Goal: Task Accomplishment & Management: Complete application form

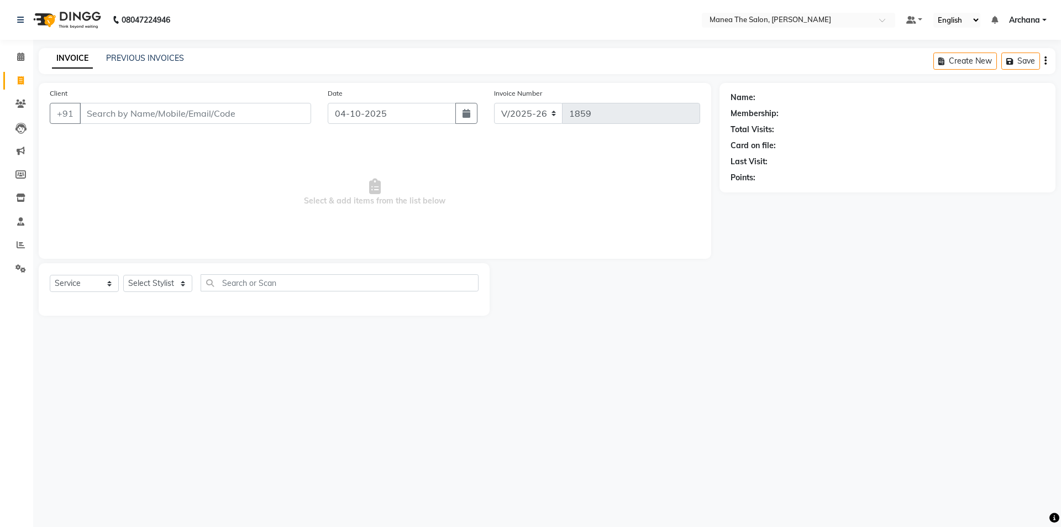
click at [161, 60] on link "PREVIOUS INVOICES" at bounding box center [145, 58] width 78 height 10
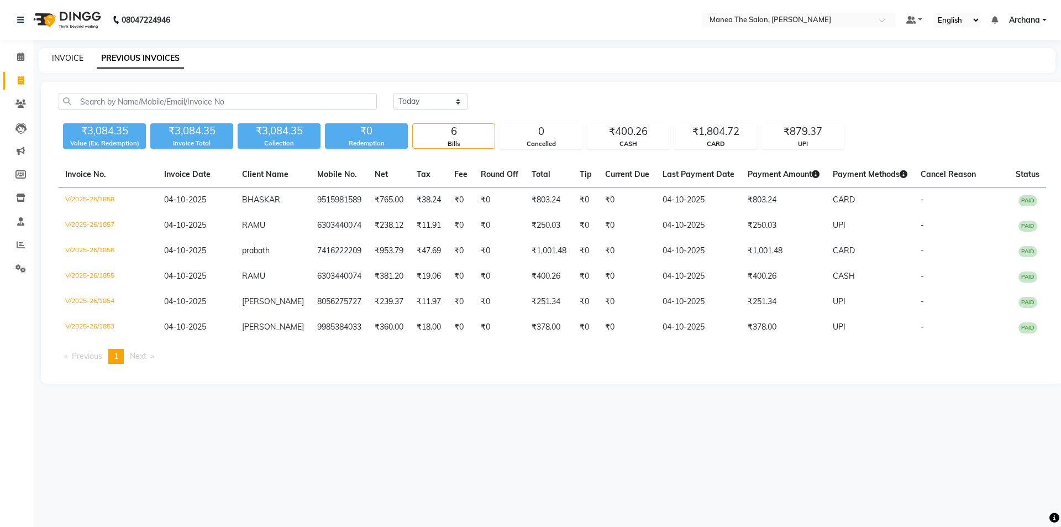
click at [74, 59] on link "INVOICE" at bounding box center [68, 58] width 32 height 10
select select "service"
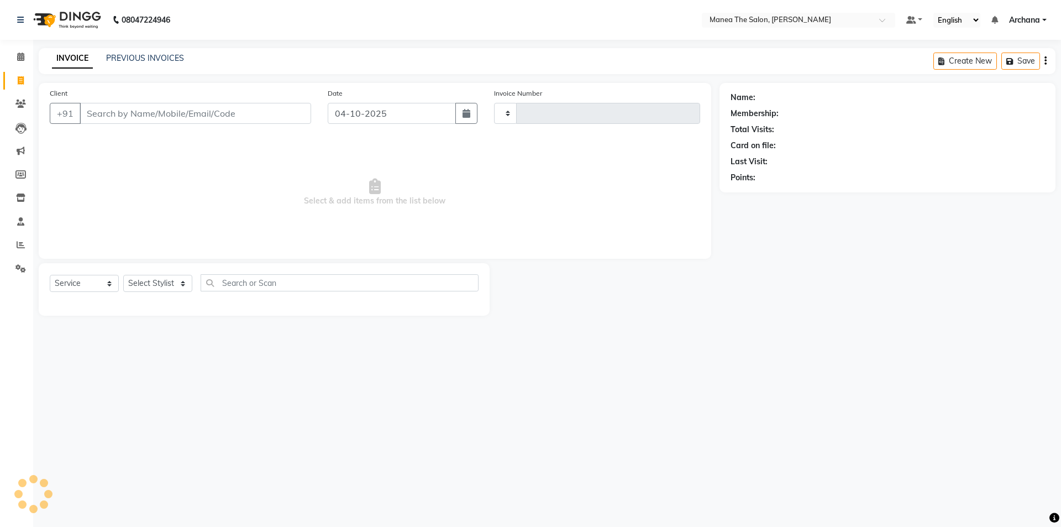
type input "1859"
select select "6846"
click at [149, 54] on link "PREVIOUS INVOICES" at bounding box center [145, 58] width 78 height 10
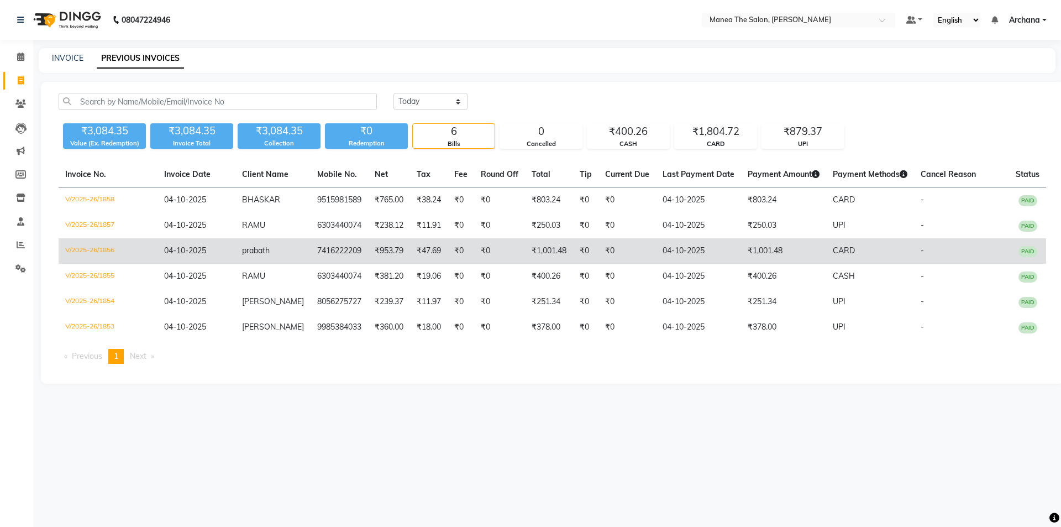
click at [286, 250] on td "prabath" at bounding box center [272, 250] width 75 height 25
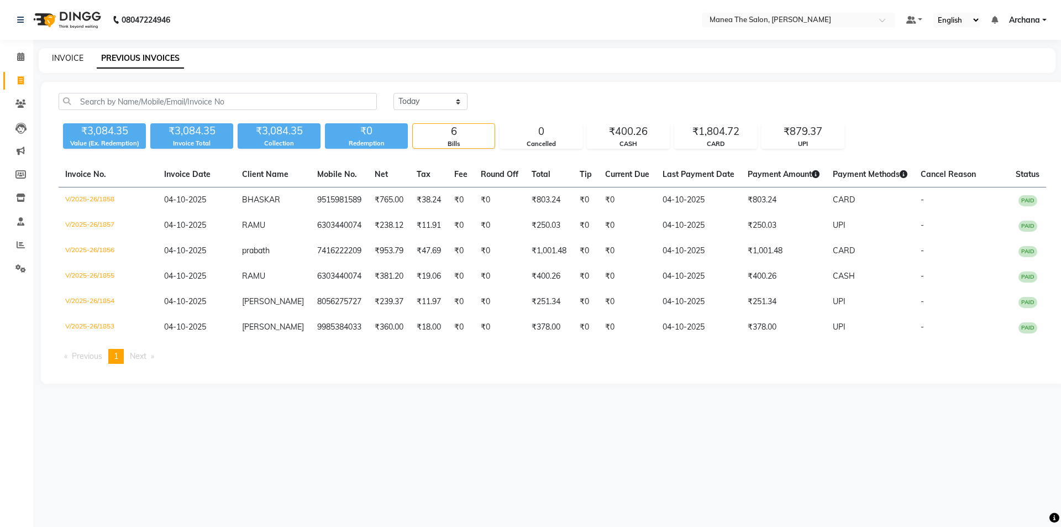
click at [76, 57] on link "INVOICE" at bounding box center [68, 58] width 32 height 10
select select "6846"
select select "service"
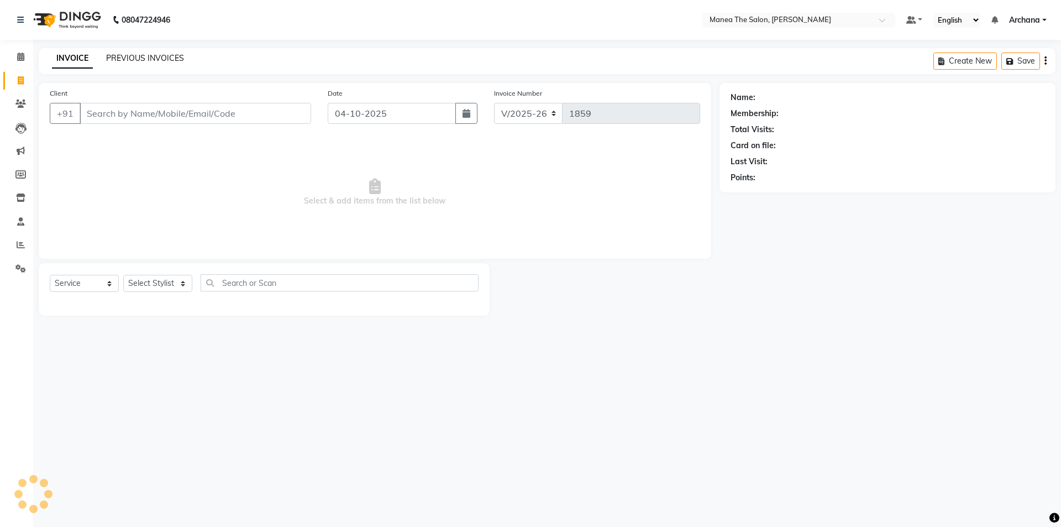
click at [121, 57] on link "PREVIOUS INVOICES" at bounding box center [145, 58] width 78 height 10
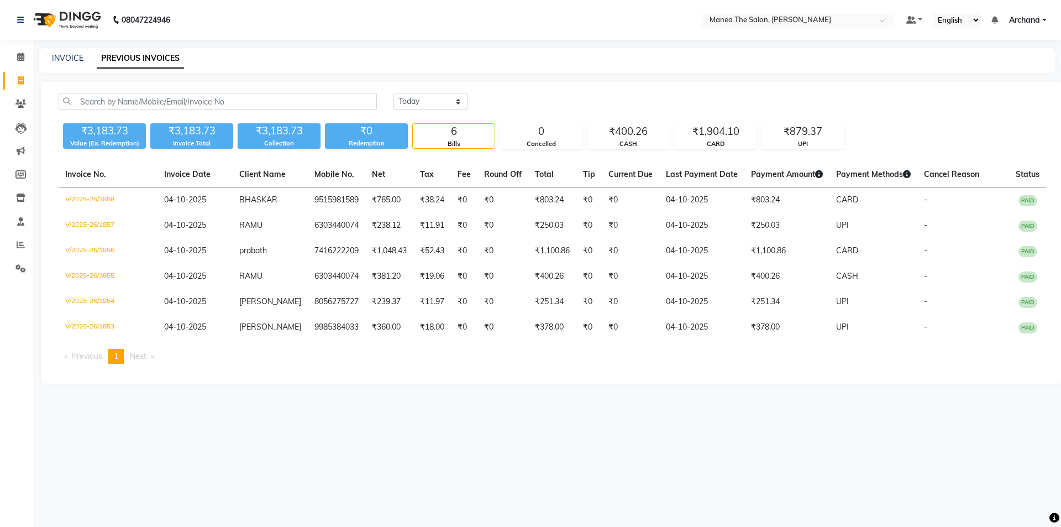
click at [70, 53] on div "INVOICE" at bounding box center [68, 59] width 32 height 12
click at [79, 56] on link "INVOICE" at bounding box center [68, 58] width 32 height 10
select select "service"
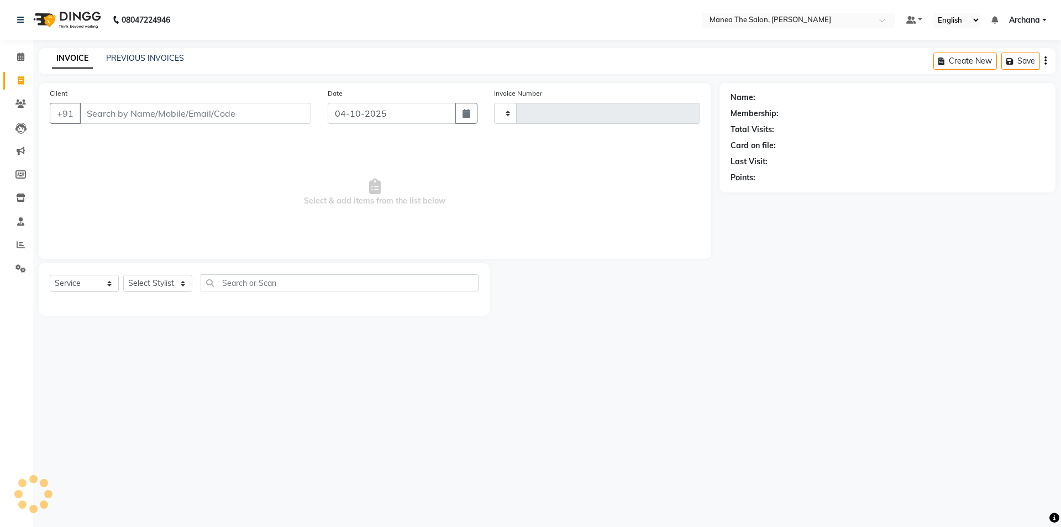
type input "1859"
select select "6846"
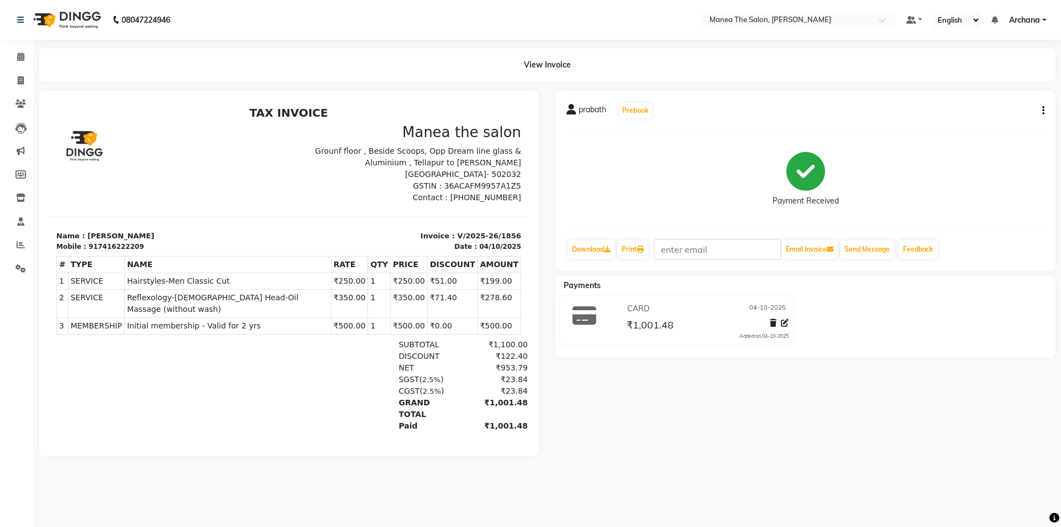
click at [1043, 111] on icon "button" at bounding box center [1044, 111] width 2 height 1
click at [999, 112] on div "Edit Item Staff" at bounding box center [989, 111] width 76 height 14
select select
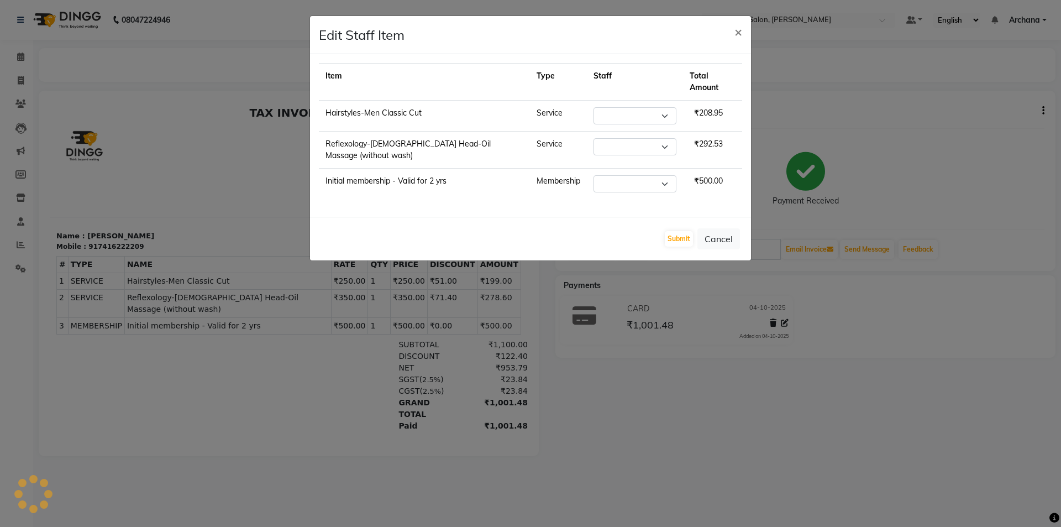
select select "77516"
click at [726, 228] on button "Cancel" at bounding box center [719, 238] width 43 height 21
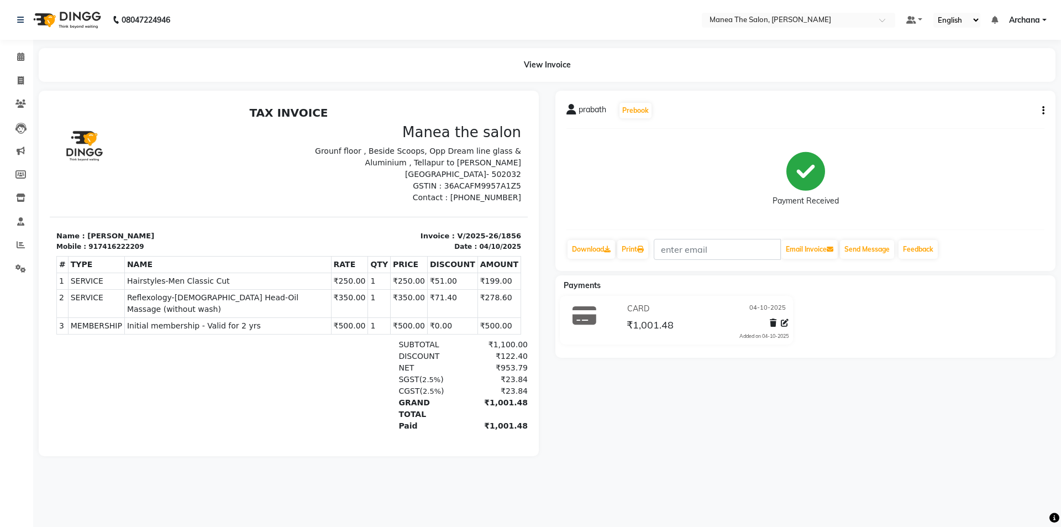
click at [1043, 111] on icon "button" at bounding box center [1044, 111] width 2 height 1
click at [997, 125] on div "Edit Invoice" at bounding box center [989, 125] width 76 height 14
select select "service"
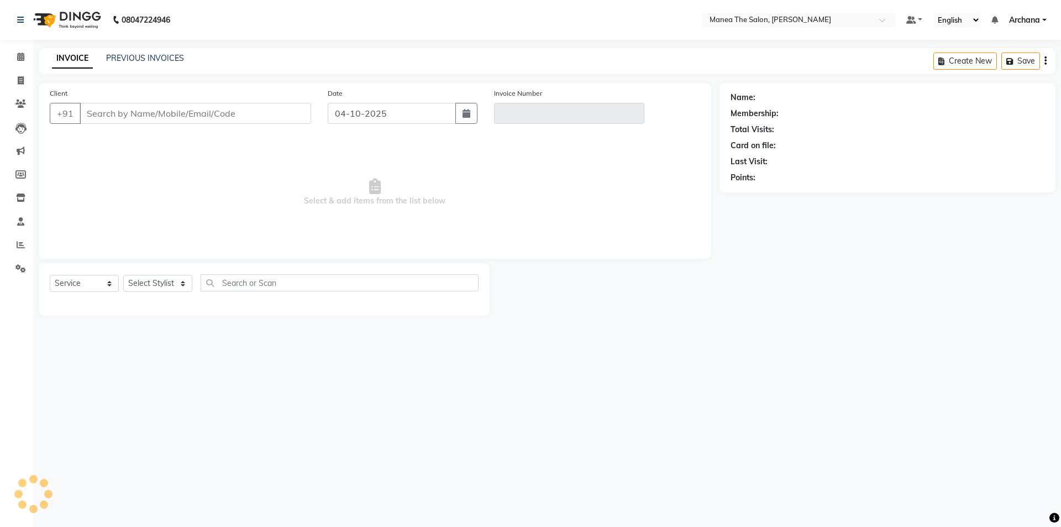
type input "7416222209"
type input "V/2025-26/1856"
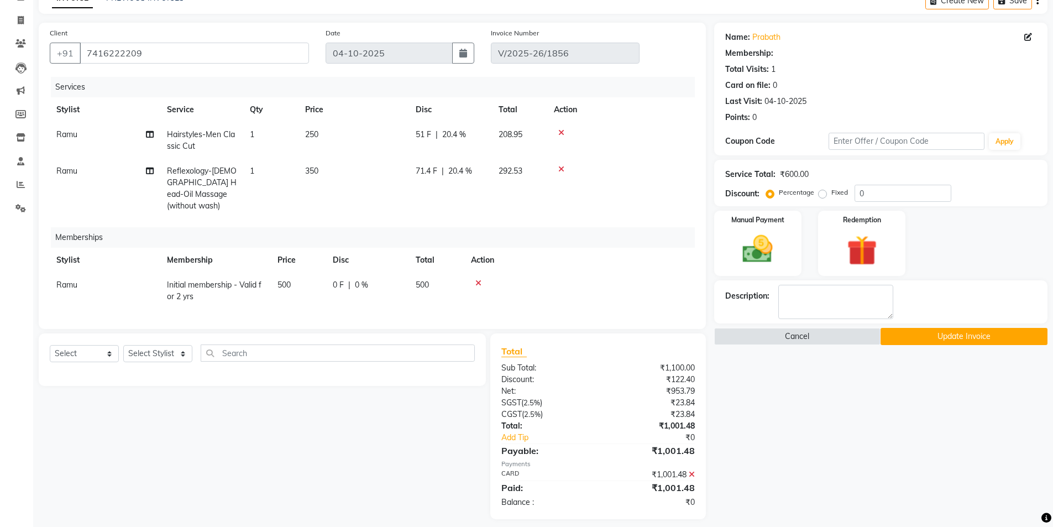
scroll to position [66, 0]
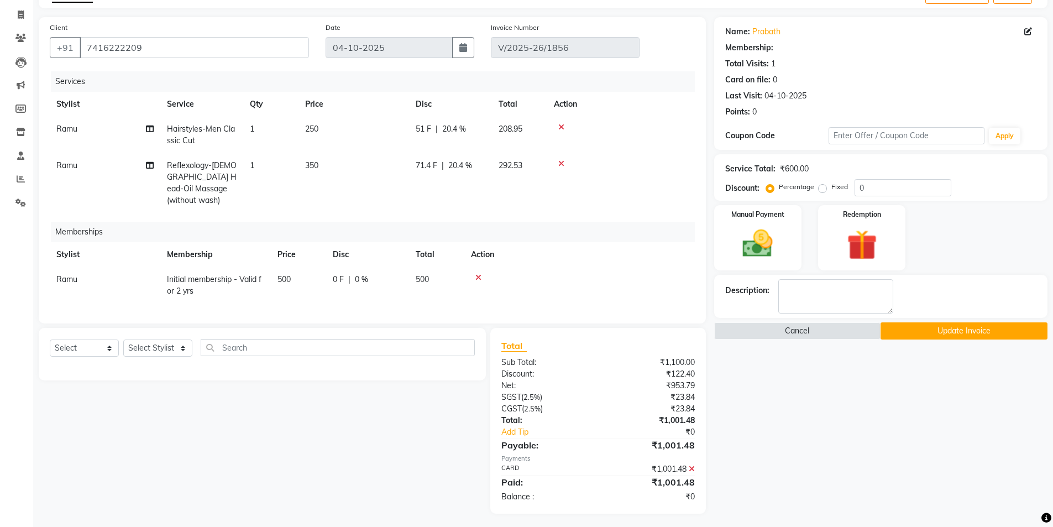
click at [690, 465] on icon at bounding box center [692, 469] width 6 height 8
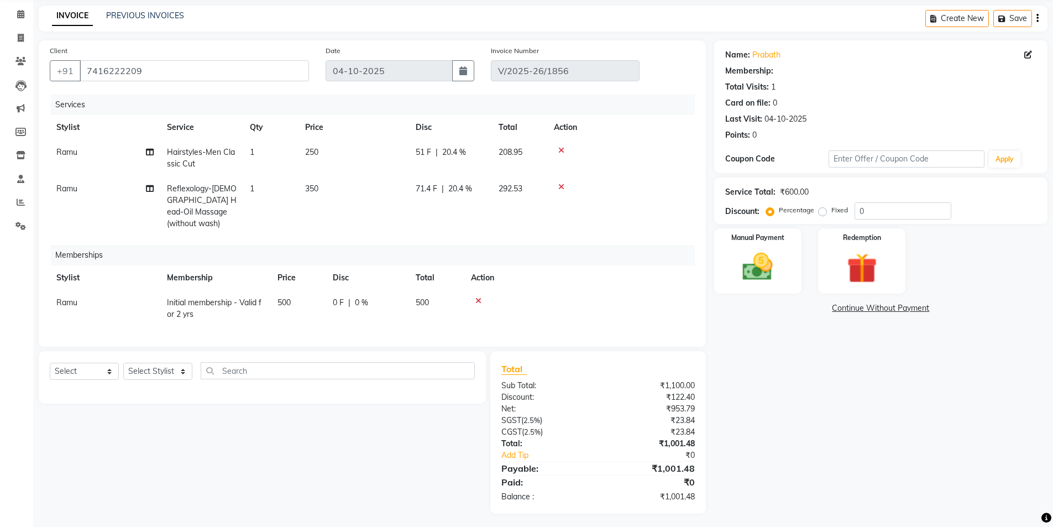
click at [480, 297] on icon at bounding box center [478, 301] width 6 height 8
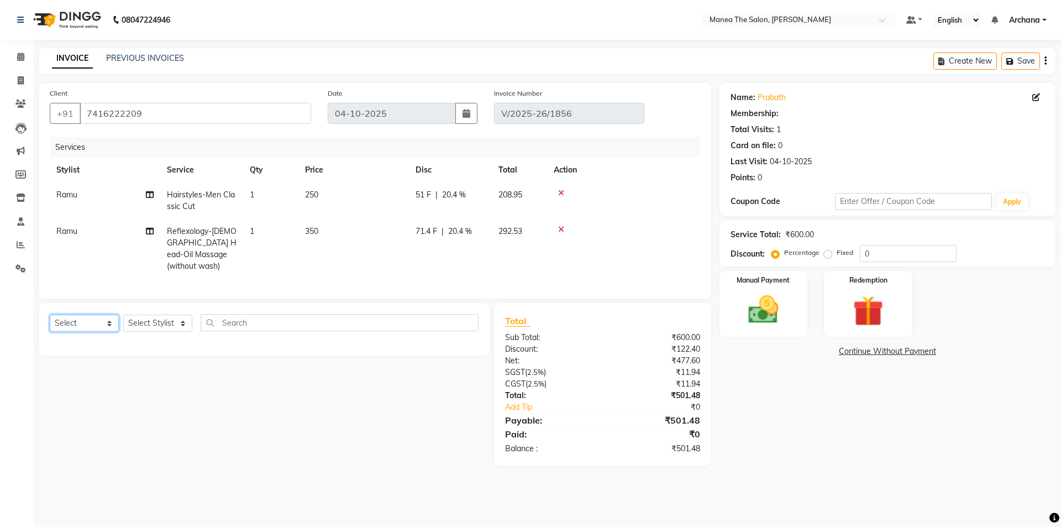
drag, startPoint x: 106, startPoint y: 321, endPoint x: 106, endPoint y: 327, distance: 6.1
click at [106, 321] on select "Select Service Product Membership Package Voucher Prepaid Gift Card" at bounding box center [84, 323] width 69 height 17
select select "membership"
click at [50, 315] on select "Select Service Product Membership Package Voucher Prepaid Gift Card" at bounding box center [84, 323] width 69 height 17
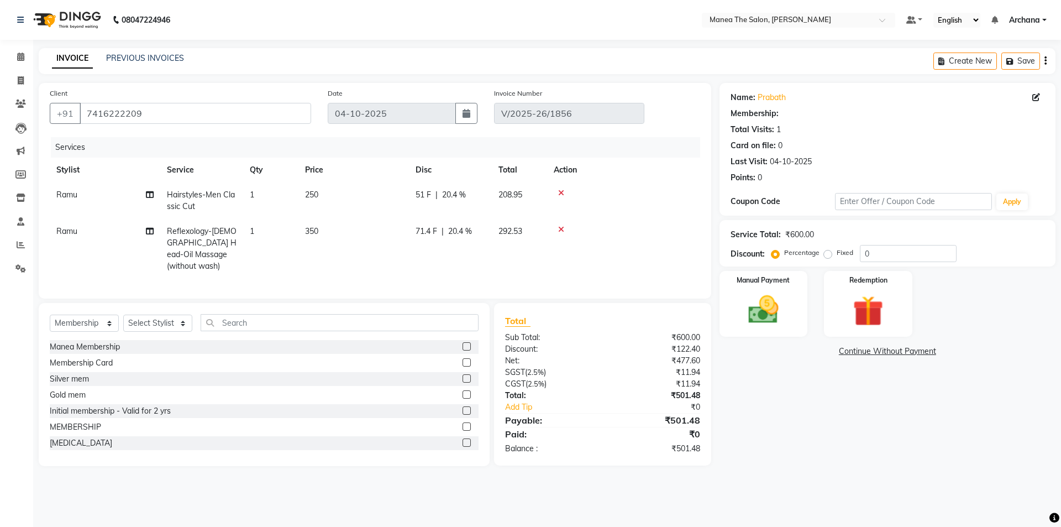
click at [463, 408] on label at bounding box center [467, 410] width 8 height 8
click at [463, 408] on input "checkbox" at bounding box center [466, 410] width 7 height 7
click at [463, 407] on label at bounding box center [467, 410] width 8 height 8
click at [463, 407] on input "checkbox" at bounding box center [466, 410] width 7 height 7
click at [463, 407] on label at bounding box center [467, 410] width 8 height 8
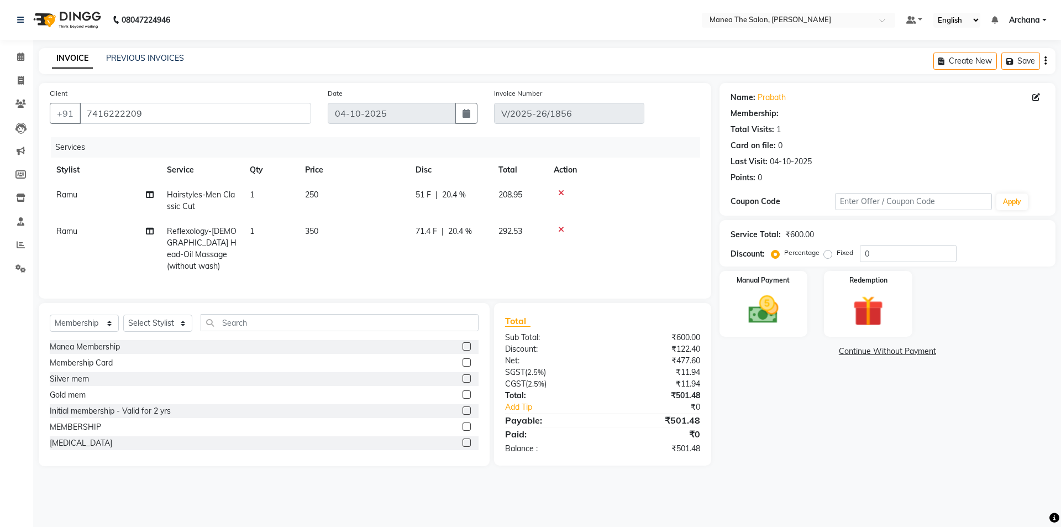
click at [463, 407] on input "checkbox" at bounding box center [466, 410] width 7 height 7
click at [463, 409] on label at bounding box center [467, 410] width 8 height 8
click at [463, 409] on input "checkbox" at bounding box center [466, 410] width 7 height 7
checkbox input "false"
click at [179, 321] on select "Select Stylist ANVESH My Mane'a. NARESH nisha Ramu SAHITHI vaishnavi" at bounding box center [157, 323] width 69 height 17
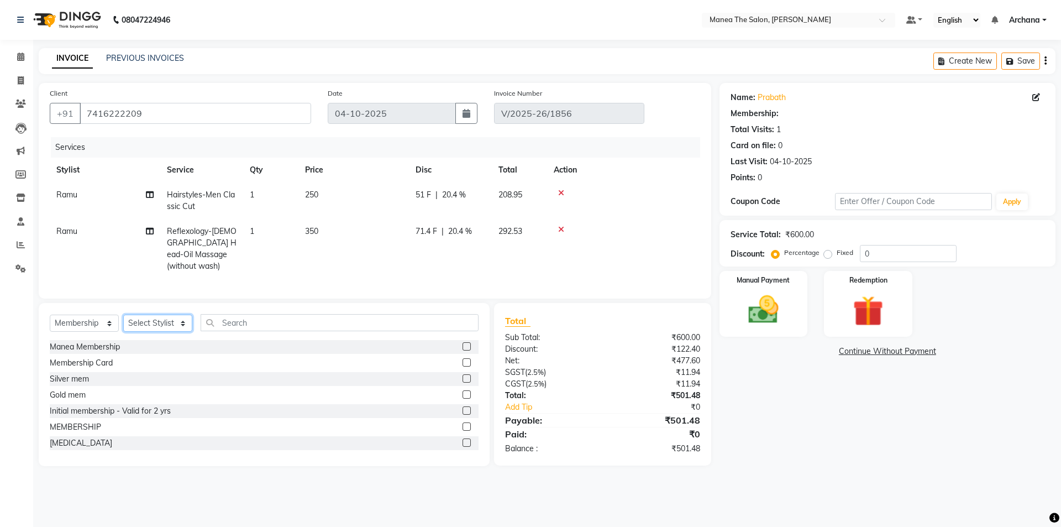
select select "77516"
click at [123, 315] on select "Select Stylist ANVESH My Mane'a. NARESH nisha Ramu SAHITHI vaishnavi" at bounding box center [157, 323] width 69 height 17
click at [463, 407] on label at bounding box center [467, 410] width 8 height 8
click at [463, 407] on input "checkbox" at bounding box center [466, 410] width 7 height 7
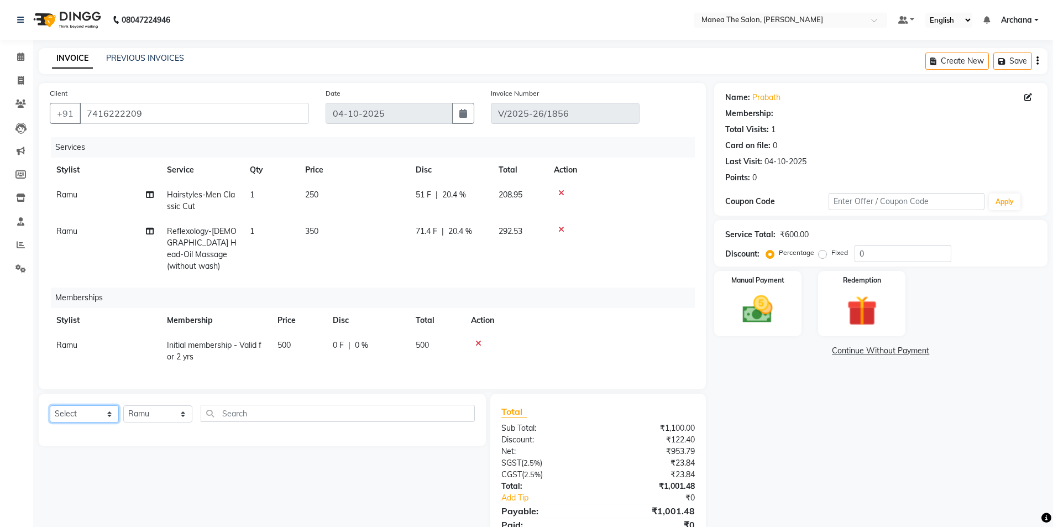
click at [98, 408] on select "Select Service Product Package Voucher Prepaid Gift Card" at bounding box center [84, 413] width 69 height 17
select select "service"
click at [50, 405] on select "Select Service Product Package Voucher Prepaid Gift Card" at bounding box center [84, 413] width 69 height 17
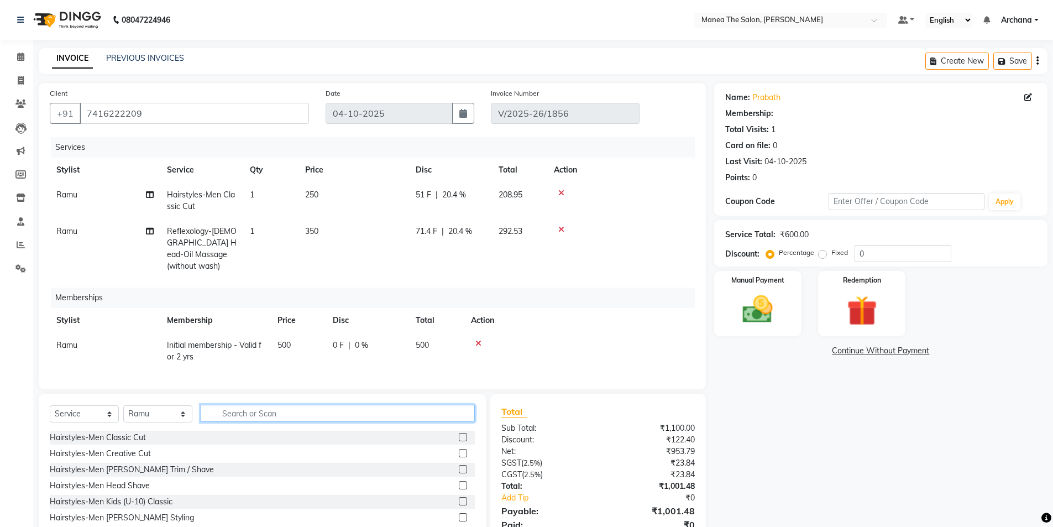
click at [279, 414] on input "text" at bounding box center [338, 413] width 274 height 17
type input "H"
type input "WASH"
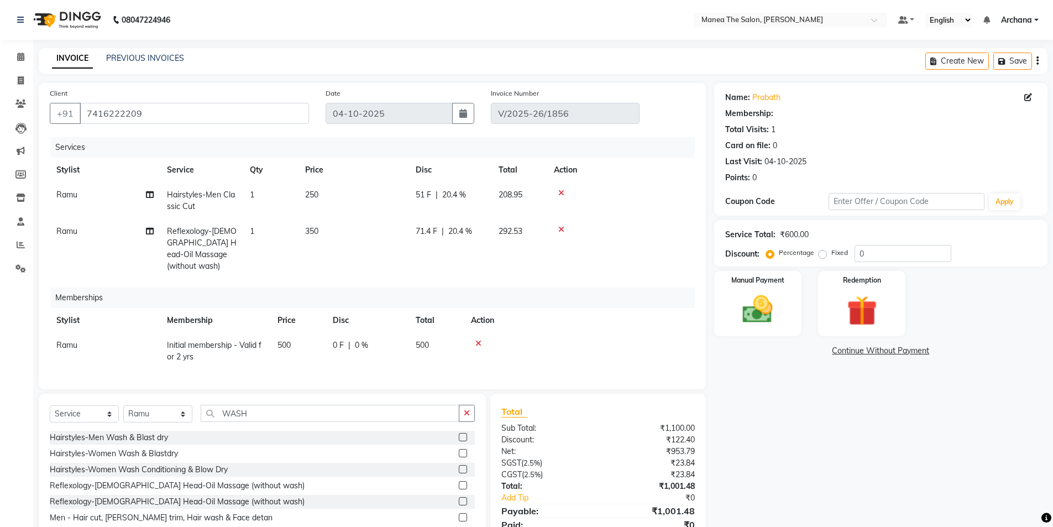
click at [464, 433] on label at bounding box center [463, 437] width 8 height 8
click at [464, 434] on input "checkbox" at bounding box center [462, 437] width 7 height 7
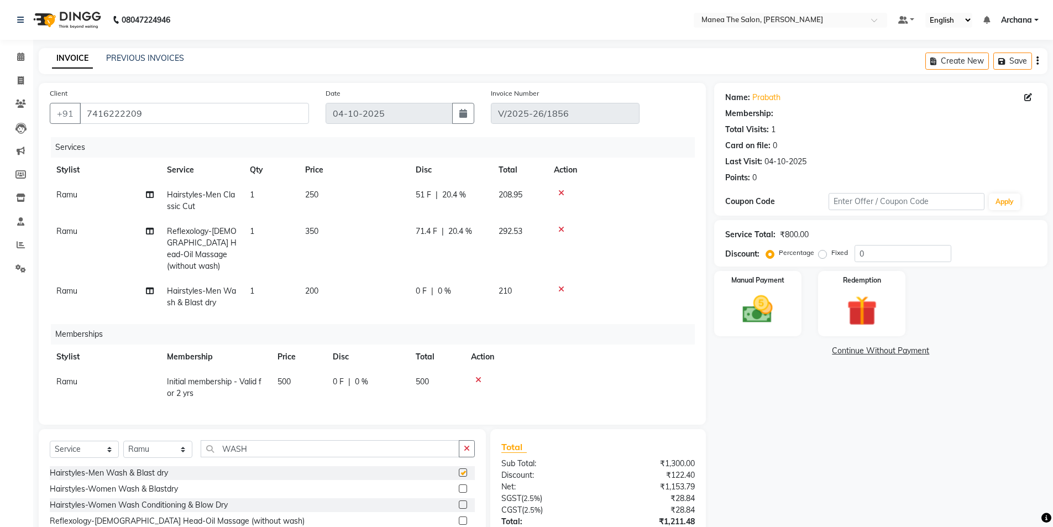
checkbox input "false"
click at [310, 286] on span "200" at bounding box center [311, 291] width 13 height 10
select select "77516"
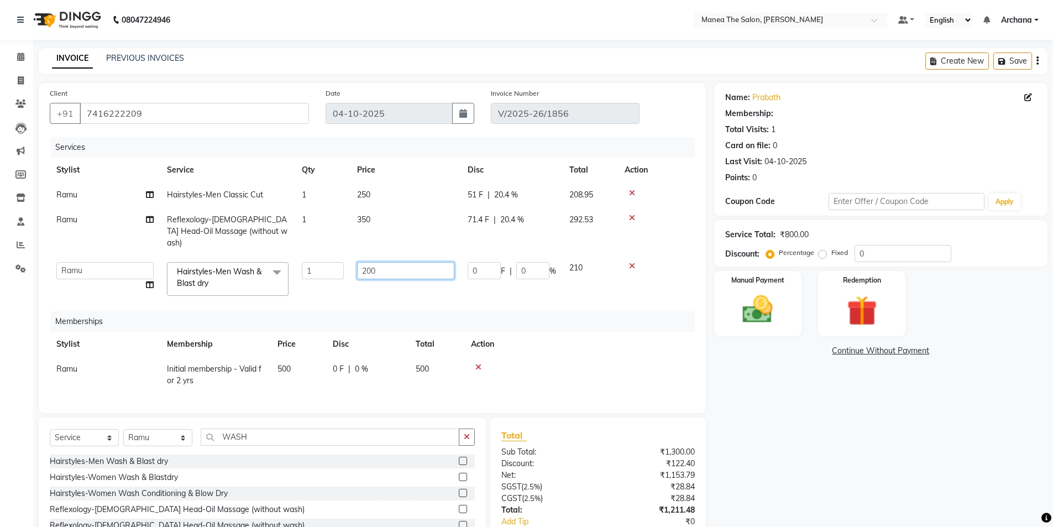
click at [368, 262] on input "200" at bounding box center [405, 270] width 97 height 17
type input "100"
click at [855, 454] on div "Name: Prabath Membership: Total Visits: 1 Card on file: 0 Last Visit: 04-10-202…" at bounding box center [885, 331] width 342 height 497
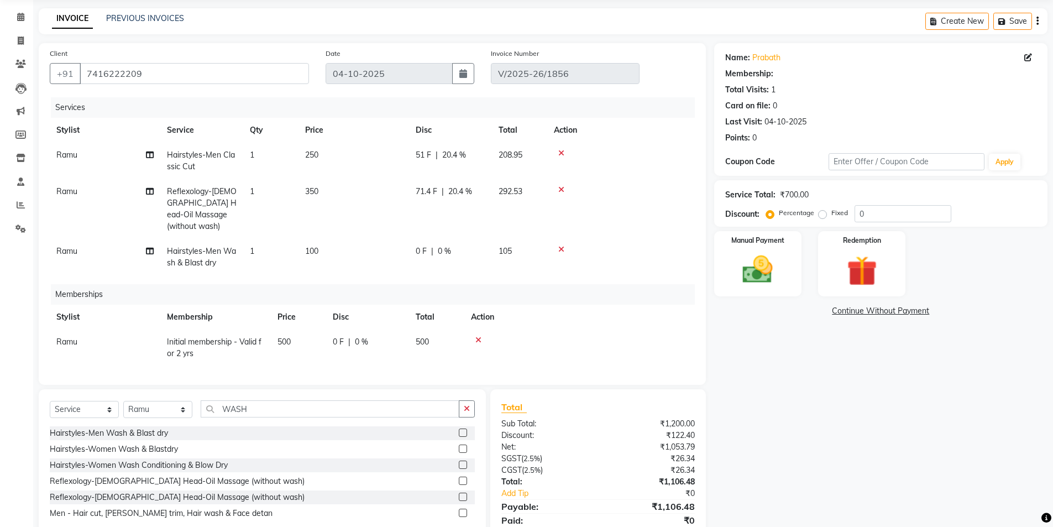
scroll to position [79, 0]
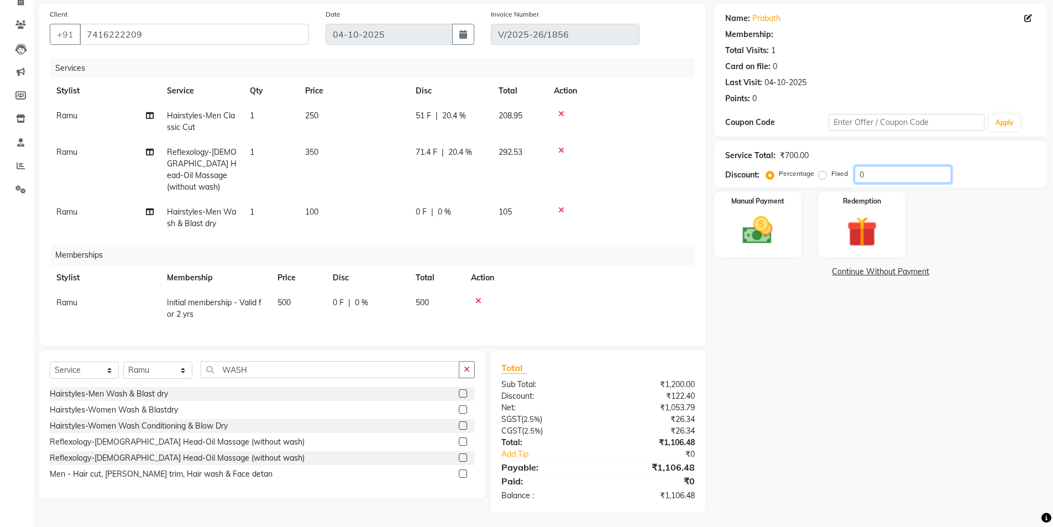
click at [867, 176] on input "0" at bounding box center [903, 174] width 97 height 17
type input "1"
type input "4"
type input "5"
type input "1"
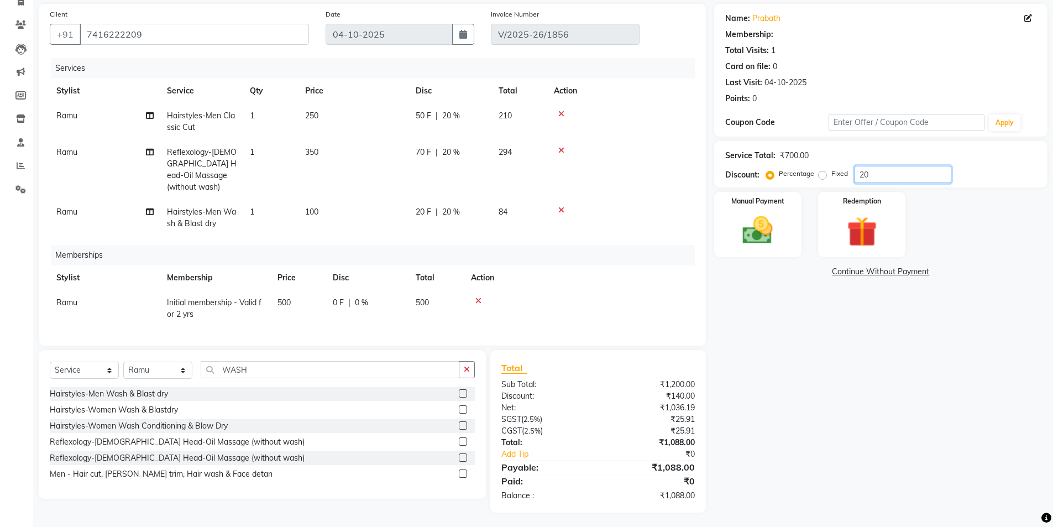
type input "2"
type input "18.25"
click at [767, 238] on img at bounding box center [757, 230] width 51 height 36
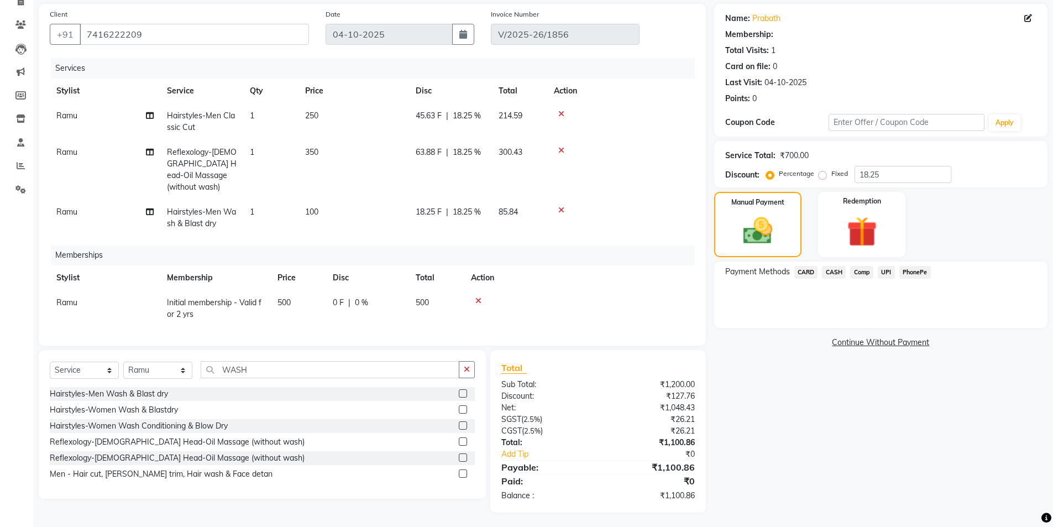
click at [805, 271] on span "CARD" at bounding box center [806, 272] width 24 height 13
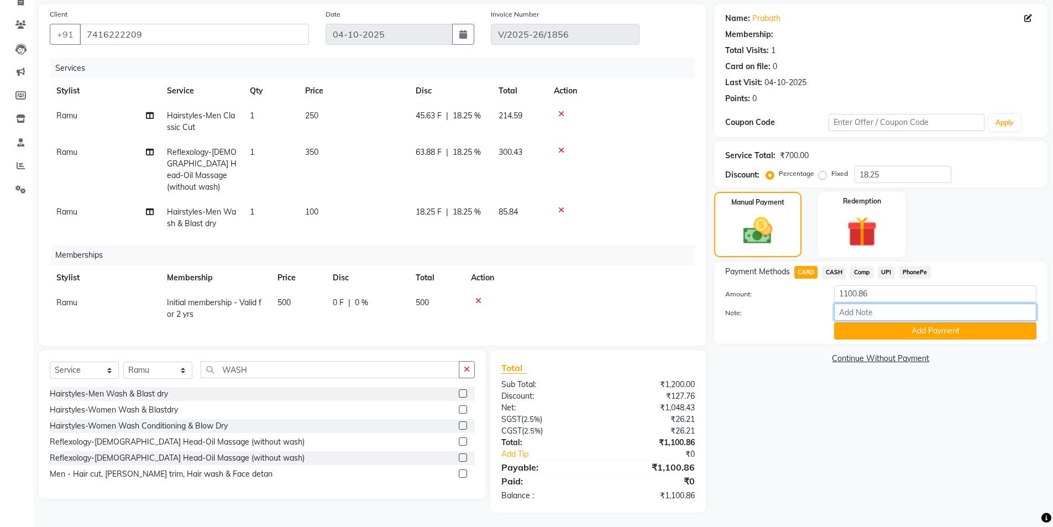
click at [862, 308] on input "Note:" at bounding box center [935, 311] width 202 height 17
type input "CARD"
click at [918, 326] on button "Add Payment" at bounding box center [935, 330] width 202 height 17
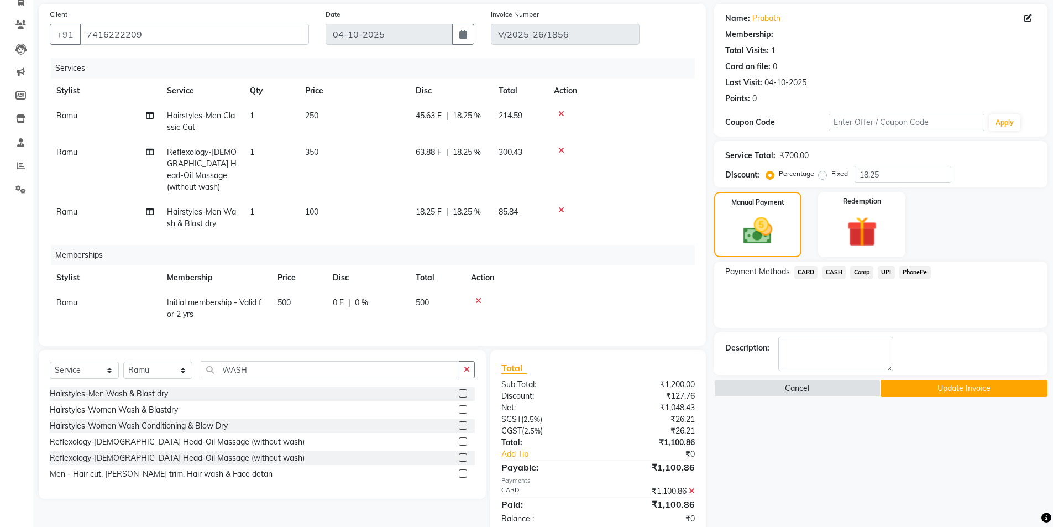
click at [939, 391] on button "Update Invoice" at bounding box center [964, 388] width 167 height 17
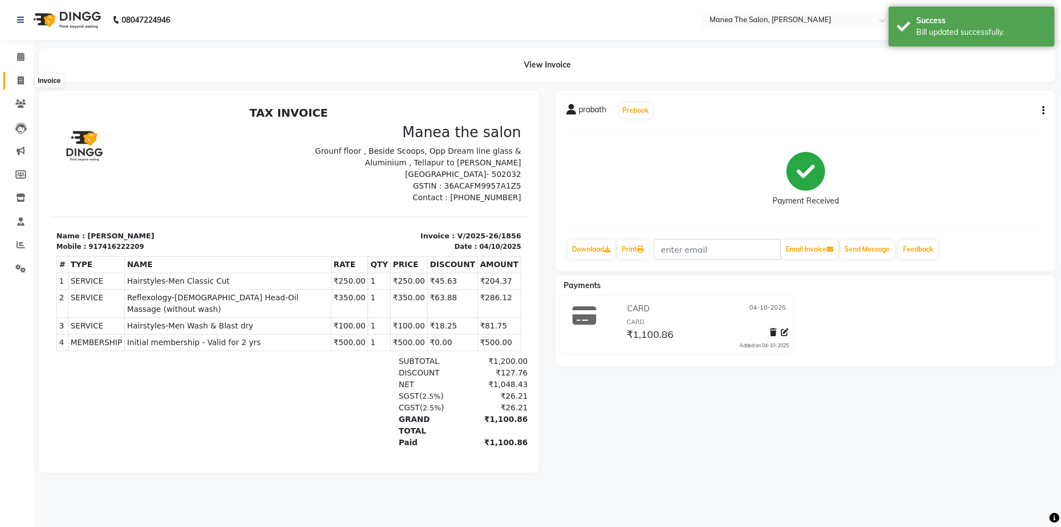
click at [22, 83] on icon at bounding box center [21, 80] width 6 height 8
select select "service"
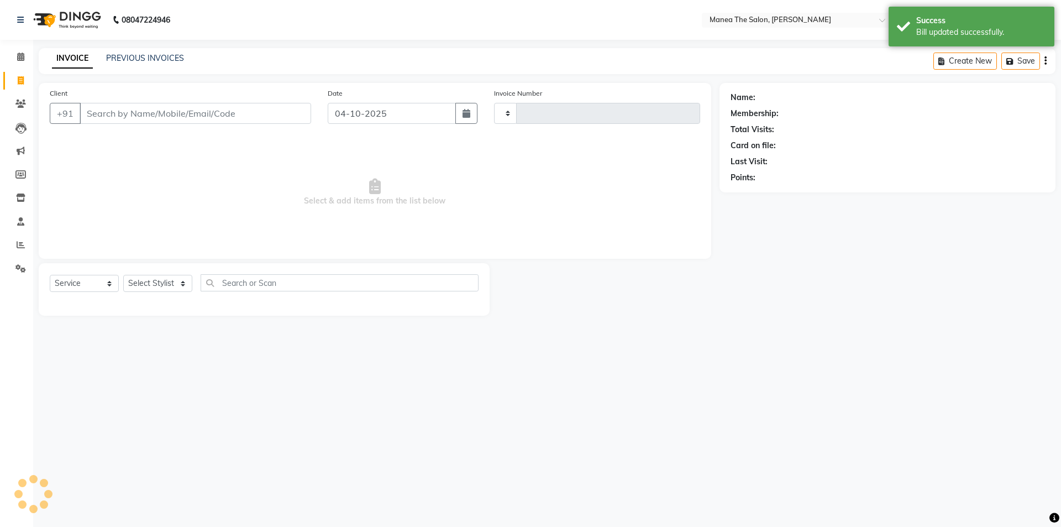
type input "1859"
select select "6846"
